Goal: Find specific page/section: Find specific page/section

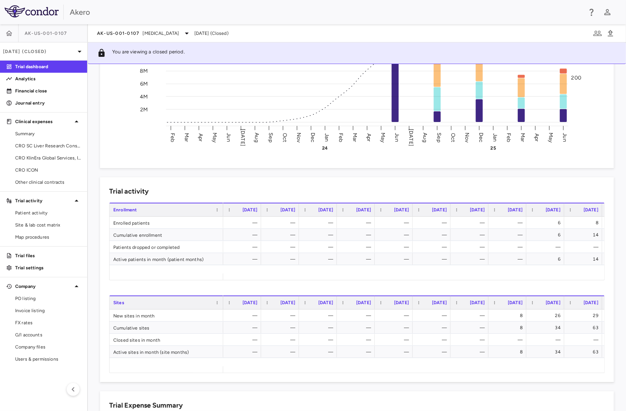
scroll to position [170, 0]
click at [41, 221] on link "Site & lab cost matrix" at bounding box center [43, 224] width 87 height 11
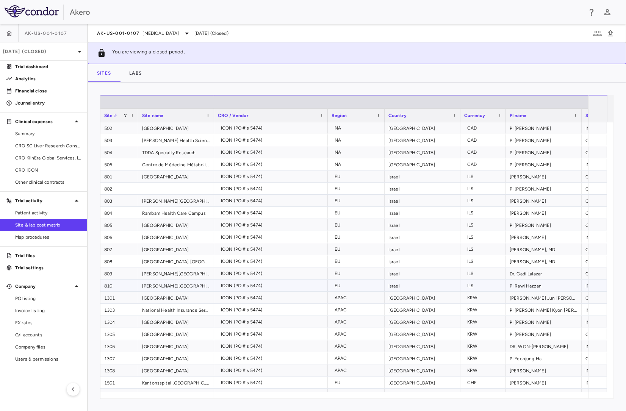
scroll to position [1412, 0]
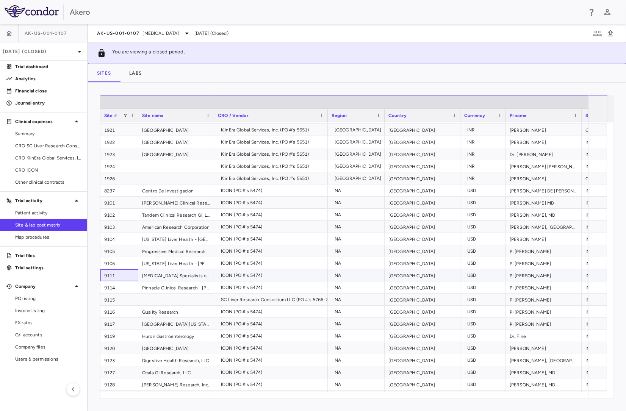
click at [117, 272] on div "9111" at bounding box center [119, 275] width 38 height 12
